Goal: Find contact information: Find contact information

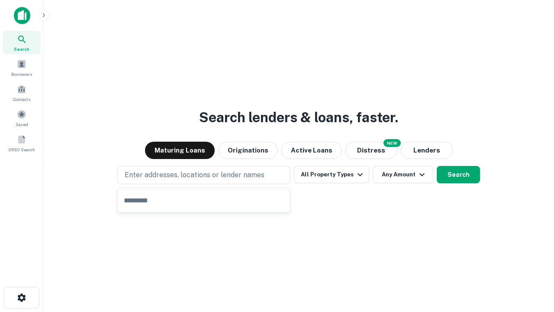
type input "**********"
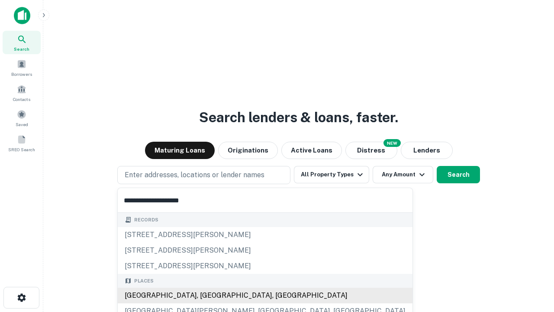
click at [207, 295] on div "Santa Monica, CA, USA" at bounding box center [265, 296] width 295 height 16
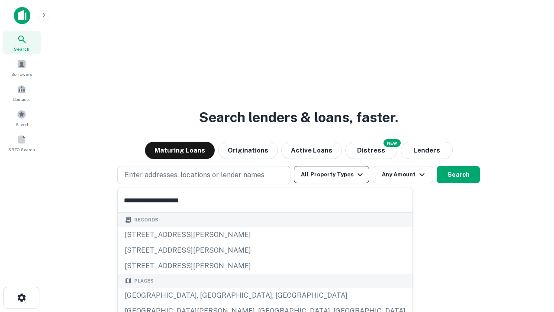
click at [332, 175] on button "All Property Types" at bounding box center [331, 174] width 75 height 17
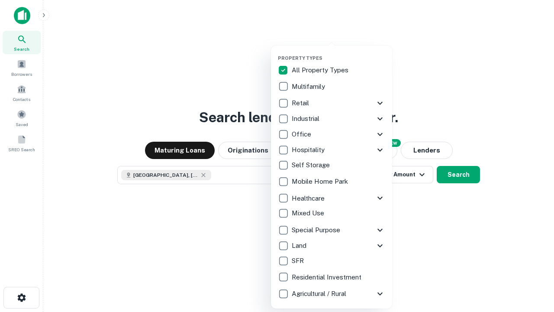
click at [339, 52] on button "button" at bounding box center [338, 52] width 121 height 0
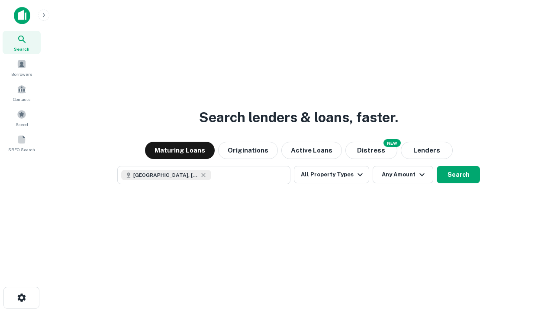
scroll to position [14, 0]
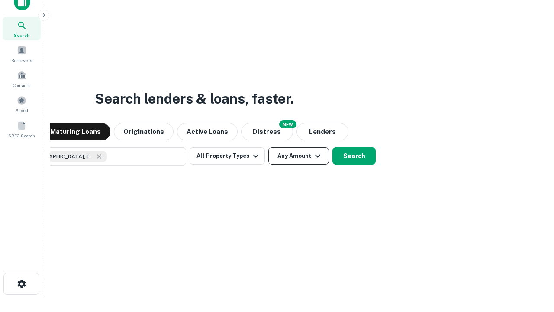
click at [268, 147] on button "Any Amount" at bounding box center [298, 155] width 61 height 17
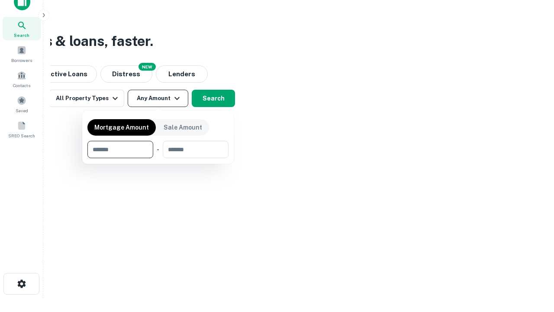
type input "*******"
click at [158, 158] on button "button" at bounding box center [157, 158] width 141 height 0
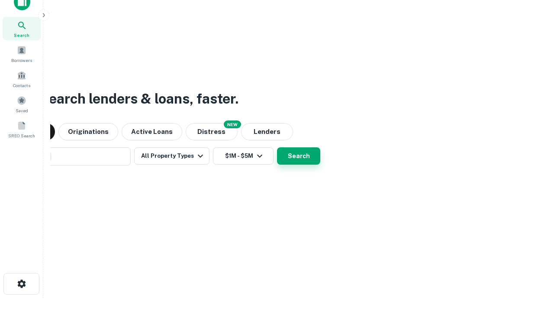
click at [277, 147] on button "Search" at bounding box center [298, 155] width 43 height 17
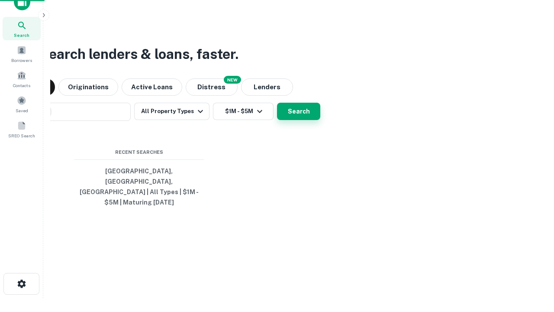
scroll to position [28, 245]
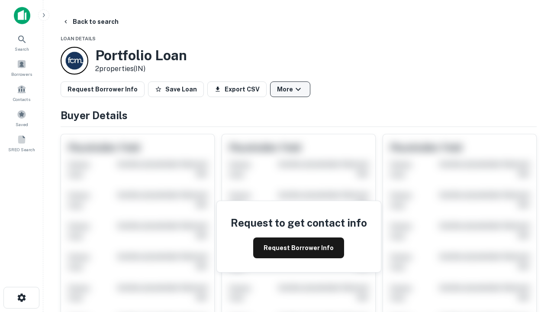
click at [290, 89] on button "More" at bounding box center [290, 89] width 40 height 16
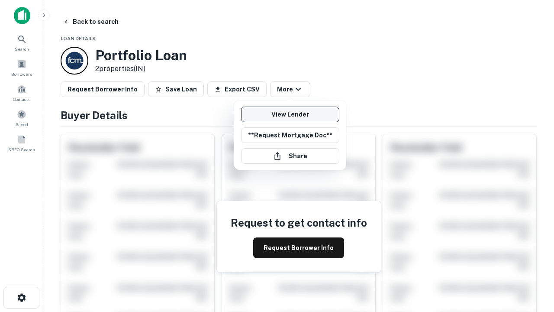
click at [290, 114] on link "View Lender" at bounding box center [290, 115] width 98 height 16
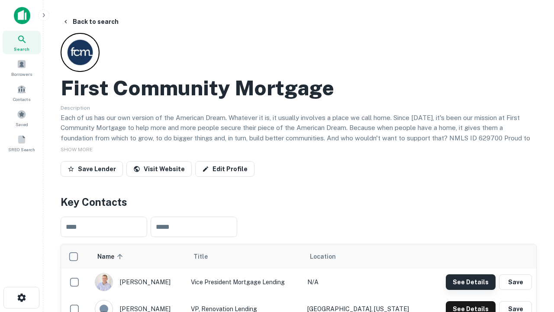
click at [471, 281] on button "See Details" at bounding box center [471, 282] width 50 height 16
click at [21, 297] on icon "button" at bounding box center [21, 297] width 10 height 10
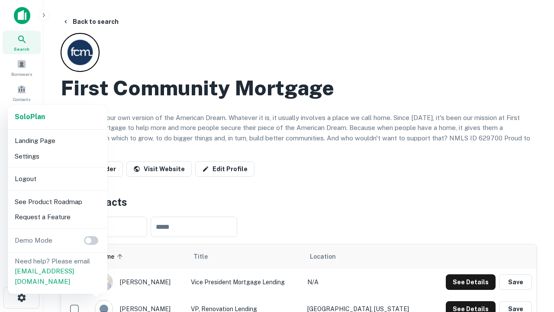
click at [57, 178] on li "Logout" at bounding box center [57, 179] width 93 height 16
